Goal: Task Accomplishment & Management: Use online tool/utility

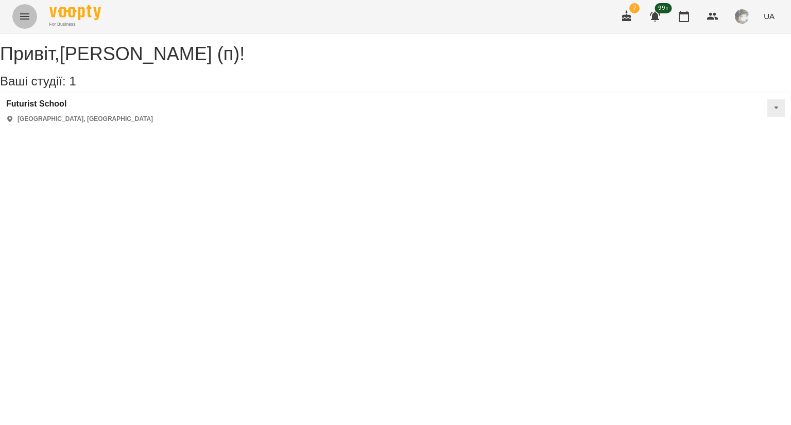
click at [27, 14] on icon "Menu" at bounding box center [25, 16] width 12 height 12
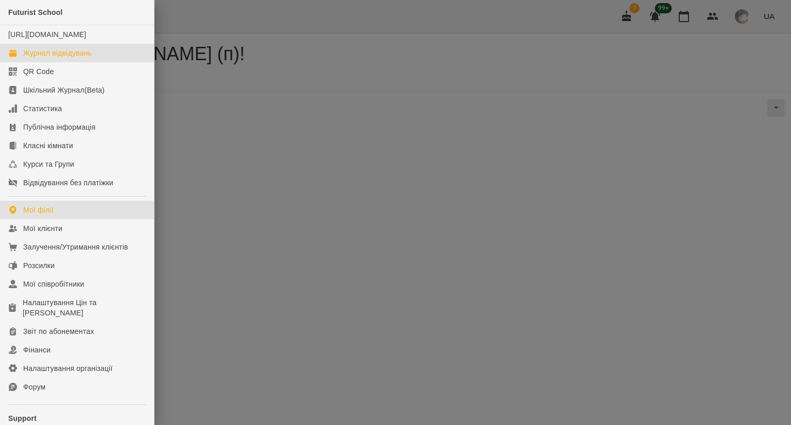
click at [72, 58] on div "Журнал відвідувань" at bounding box center [57, 53] width 68 height 10
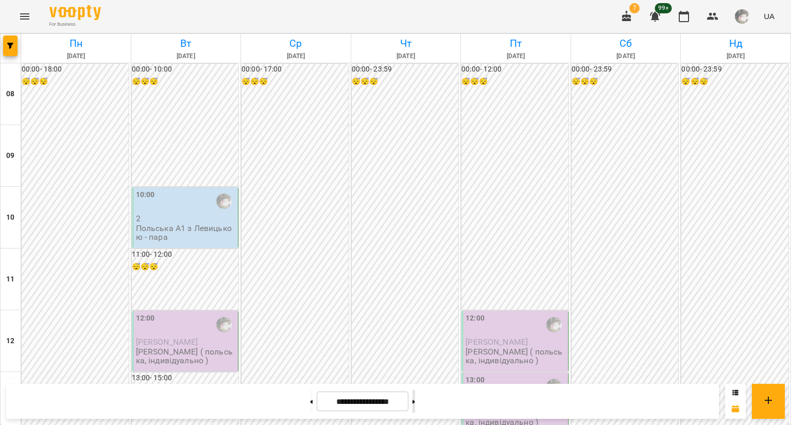
click at [415, 398] on button at bounding box center [413, 401] width 3 height 23
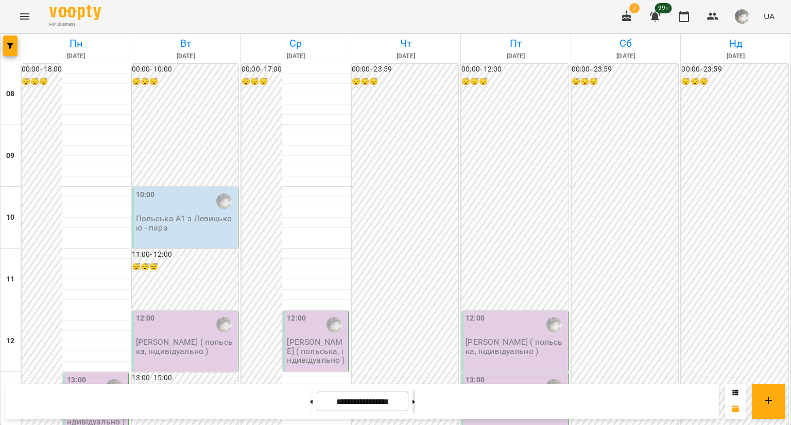
click at [415, 398] on button at bounding box center [413, 401] width 3 height 23
click at [310, 400] on icon at bounding box center [311, 402] width 3 height 4
type input "**********"
